Goal: Transaction & Acquisition: Purchase product/service

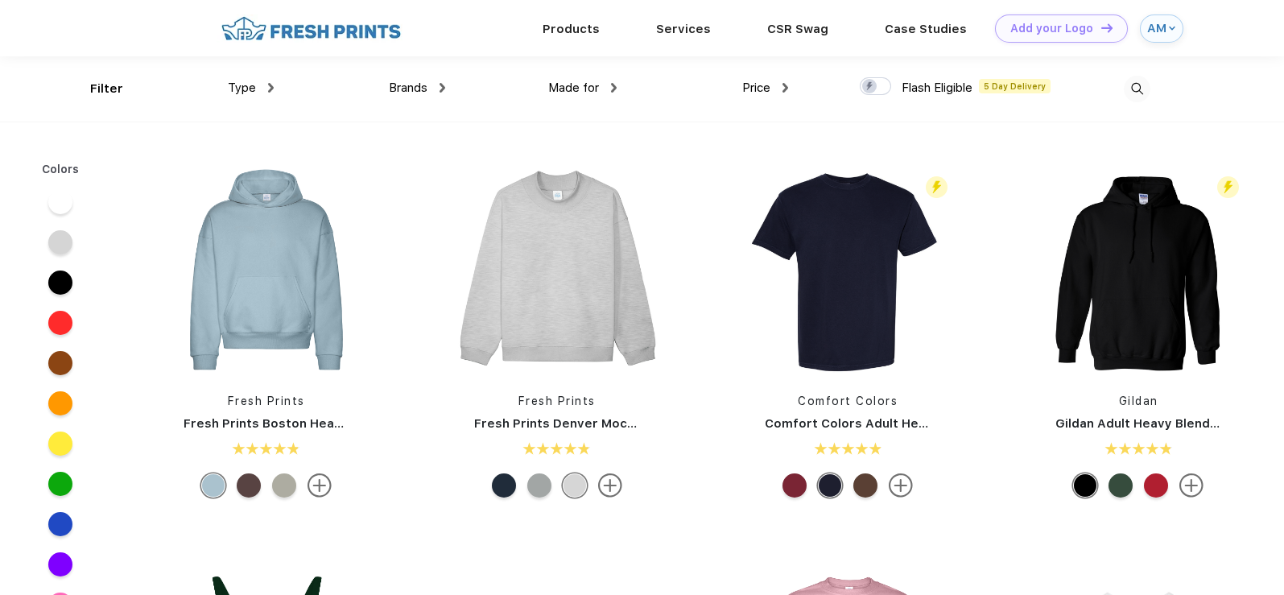
click at [1090, 81] on div at bounding box center [1064, 88] width 171 height 65
click at [1139, 84] on img at bounding box center [1136, 89] width 27 height 27
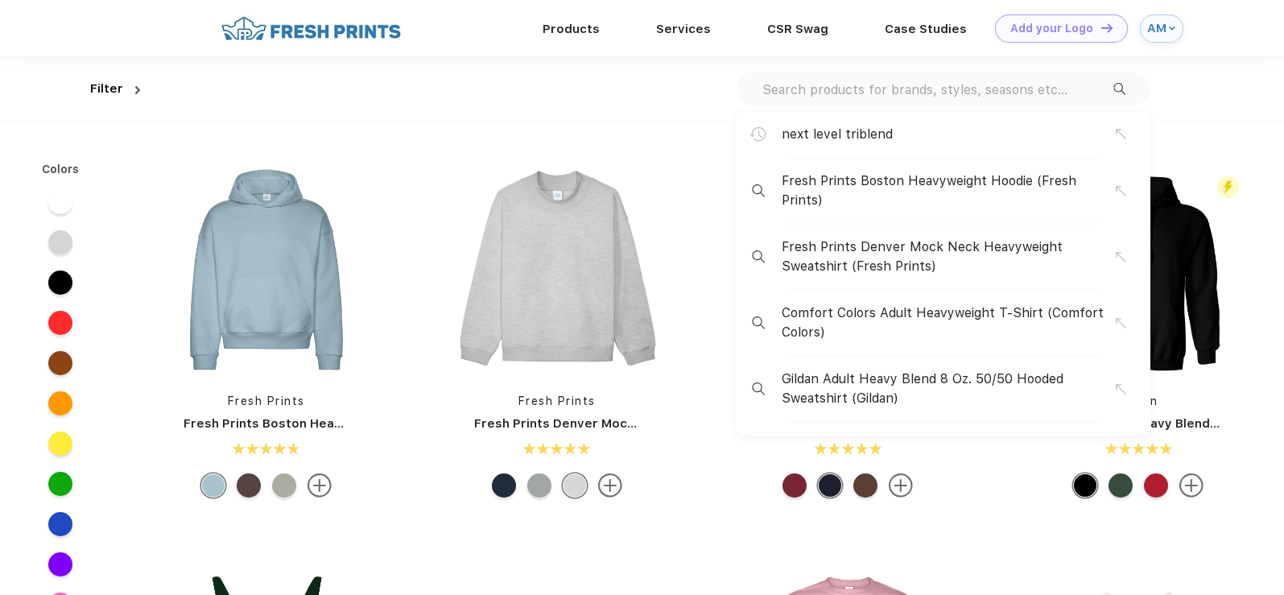
click at [844, 129] on span "next level triblend" at bounding box center [836, 134] width 111 height 19
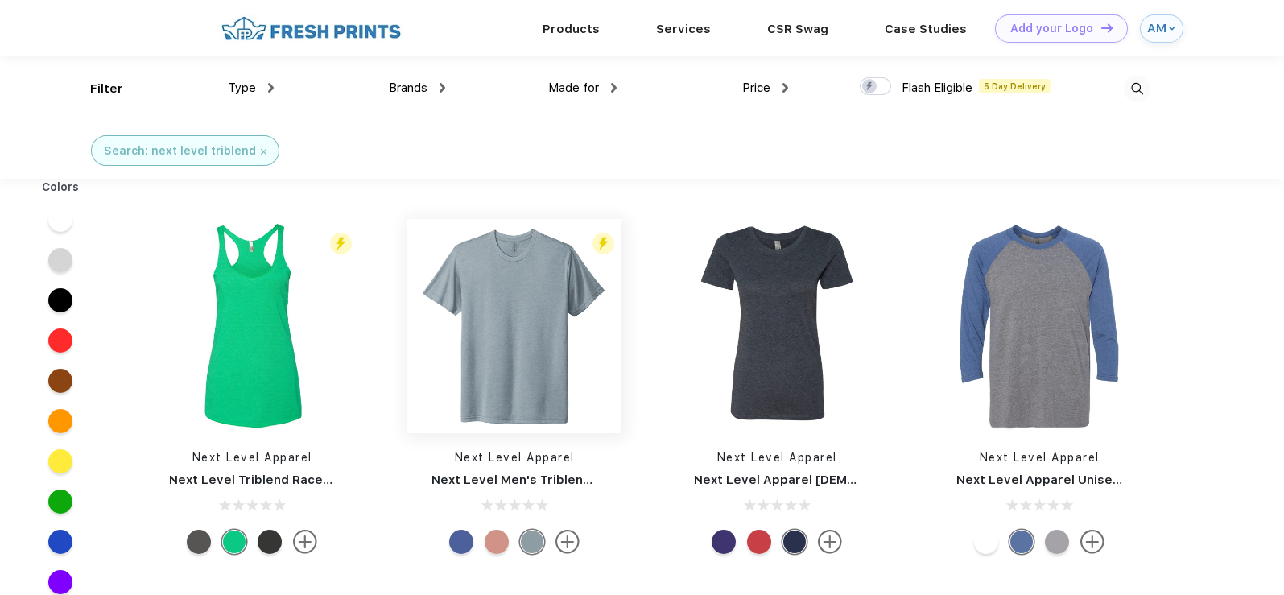
click at [522, 400] on img at bounding box center [514, 326] width 214 height 214
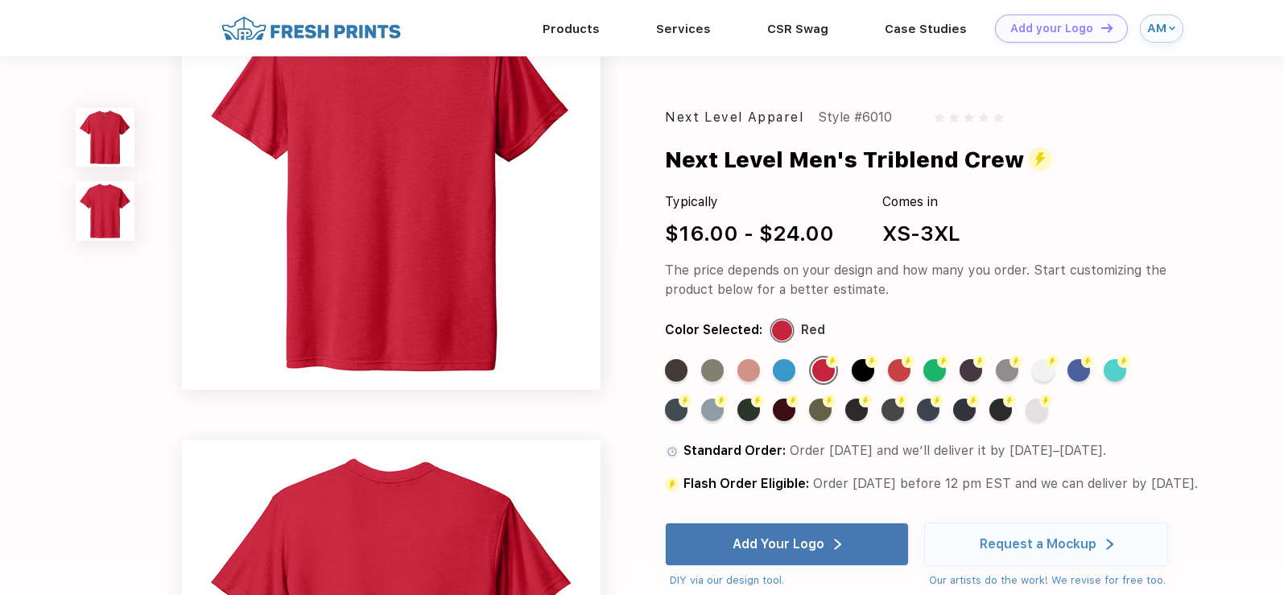
scroll to position [80, 0]
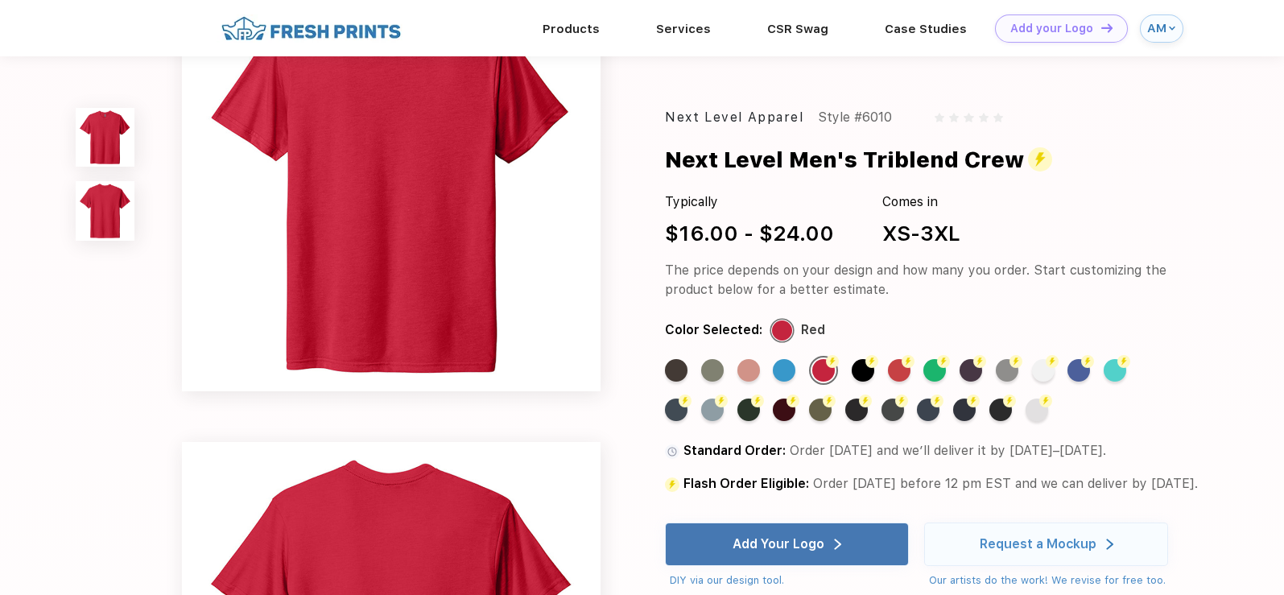
click at [1229, 353] on div "Next Level Apparel Style #6010 Next Level Men's Triblend Crew Typically $16.00 …" at bounding box center [642, 593] width 1284 height 1347
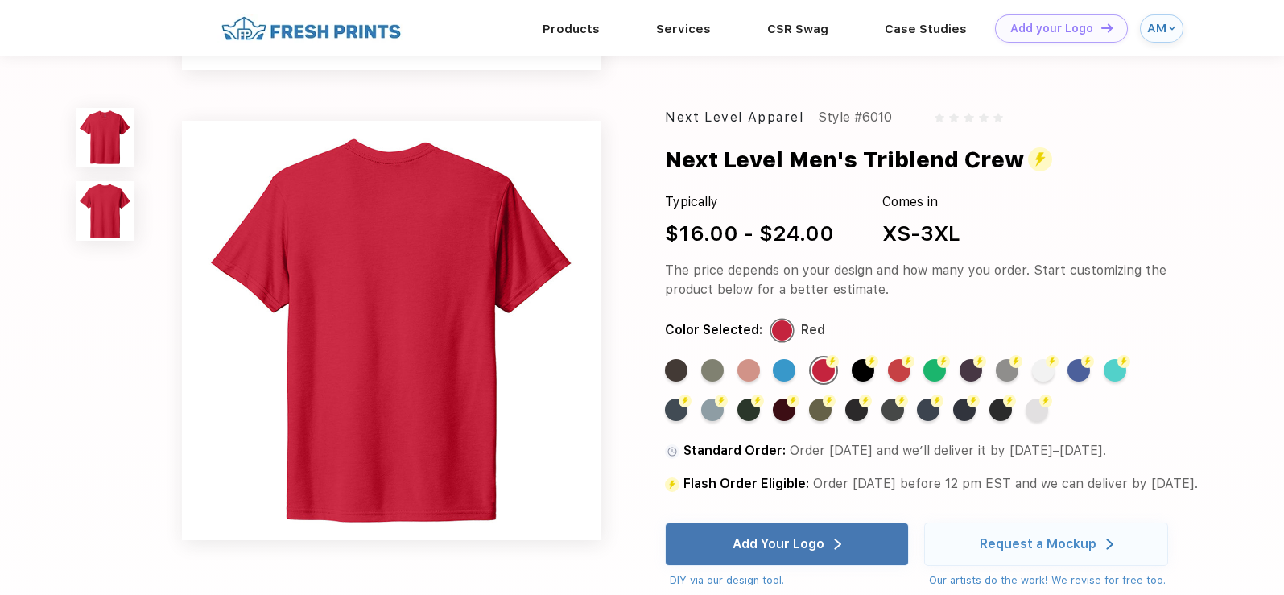
scroll to position [241, 0]
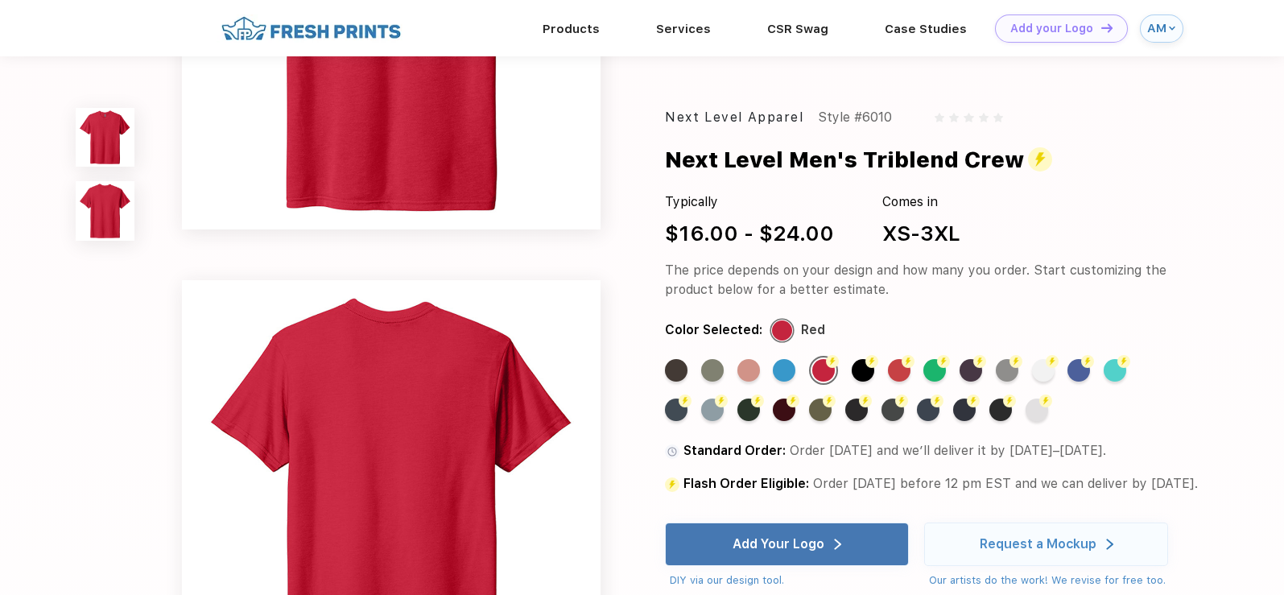
click at [1155, 27] on div "AM" at bounding box center [1156, 29] width 18 height 14
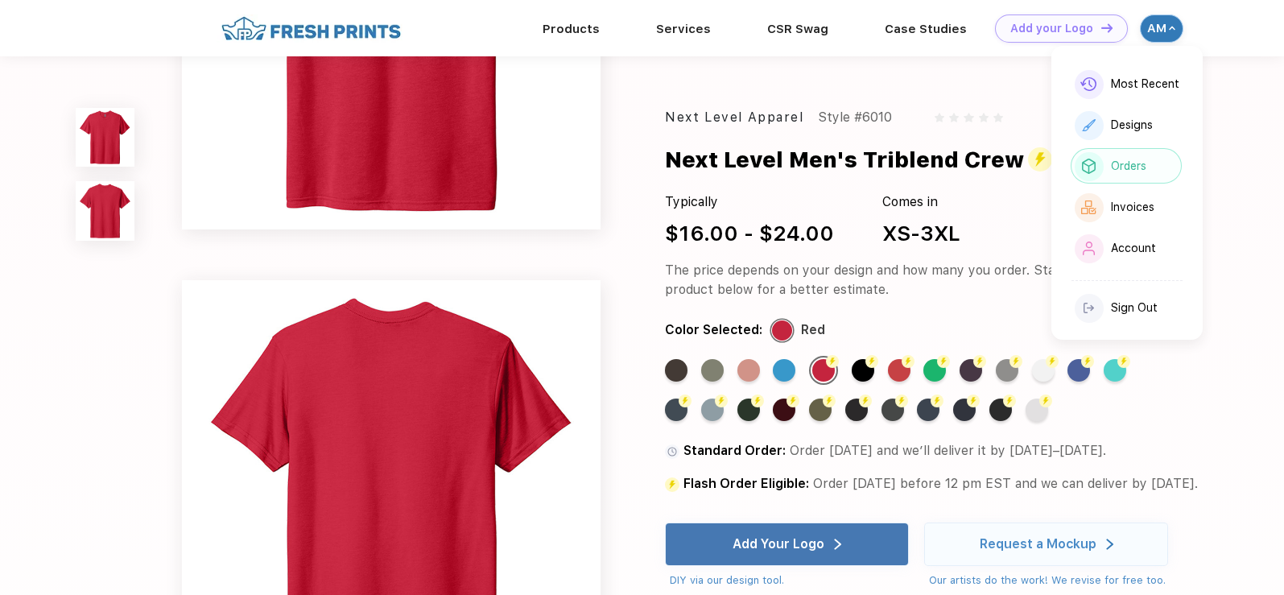
click at [1126, 172] on div "Orders" at bounding box center [1125, 165] width 111 height 35
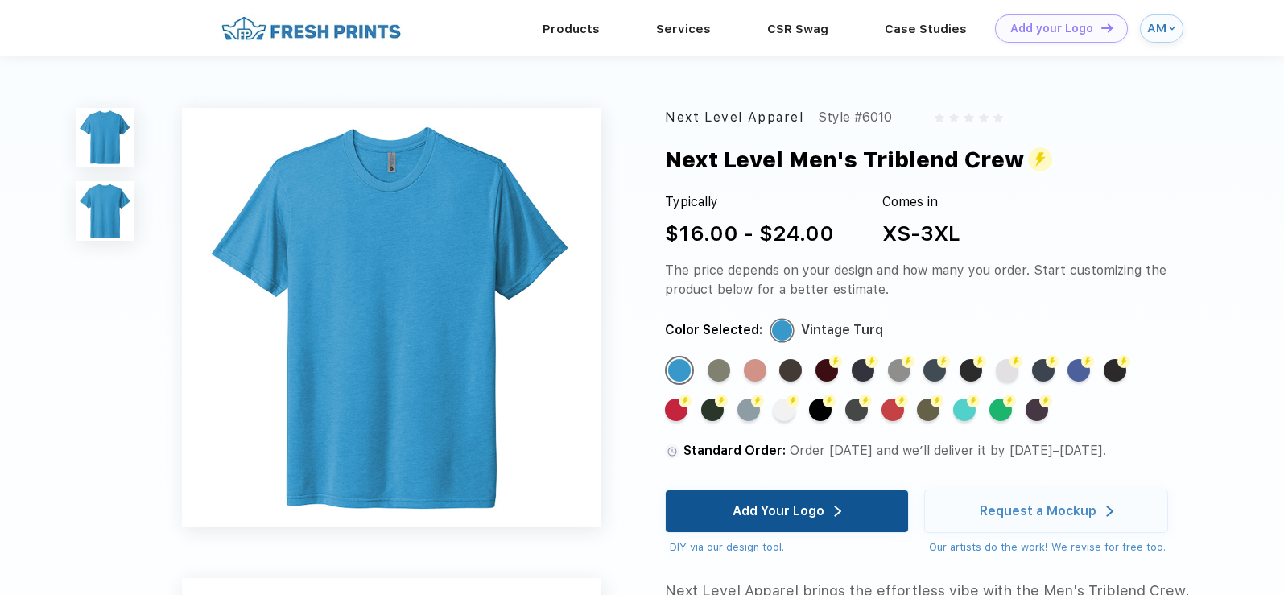
click at [764, 519] on div "Add Your Logo" at bounding box center [778, 511] width 92 height 16
